Goal: Browse casually

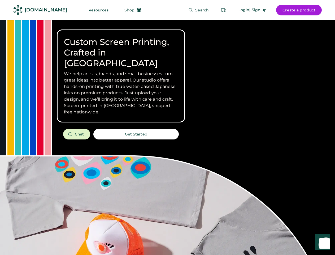
click at [168, 127] on div "Custom Screen Printing, Crafted in [GEOGRAPHIC_DATA] We help artists, brands, a…" at bounding box center [167, 188] width 335 height 337
click at [168, 137] on div "Custom Screen Printing, Crafted in [GEOGRAPHIC_DATA] We help artists, brands, a…" at bounding box center [167, 188] width 335 height 337
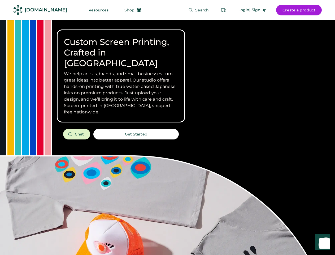
click at [168, 137] on div "Custom Screen Printing, Crafted in [GEOGRAPHIC_DATA] We help artists, brands, a…" at bounding box center [167, 188] width 335 height 337
click at [121, 76] on h3 "We help artists, brands, and small businesses turn great ideas into better appa…" at bounding box center [121, 93] width 114 height 45
click at [121, 71] on h3 "We help artists, brands, and small businesses turn great ideas into better appa…" at bounding box center [121, 93] width 114 height 45
click at [121, 47] on h1 "Custom Screen Printing, Crafted in [GEOGRAPHIC_DATA]" at bounding box center [121, 53] width 114 height 32
